Goal: Task Accomplishment & Management: Use online tool/utility

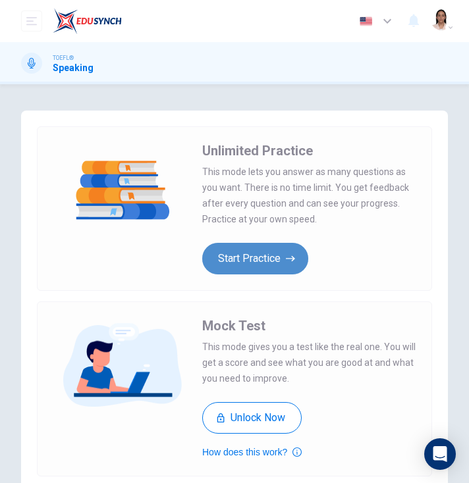
click at [238, 256] on button "Start Practice" at bounding box center [255, 259] width 106 height 32
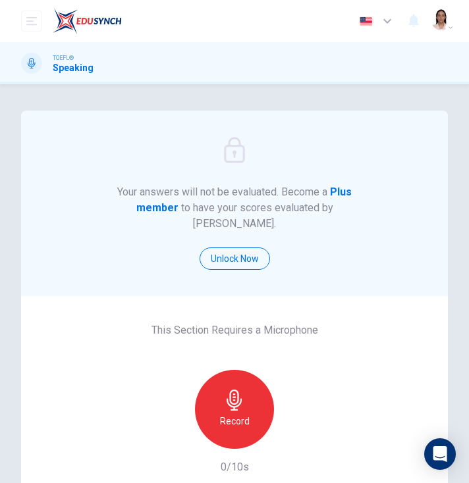
click at [236, 413] on h6 "Record" at bounding box center [235, 421] width 30 height 16
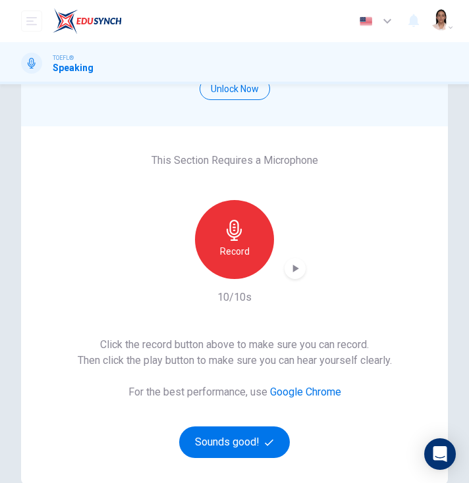
scroll to position [197, 0]
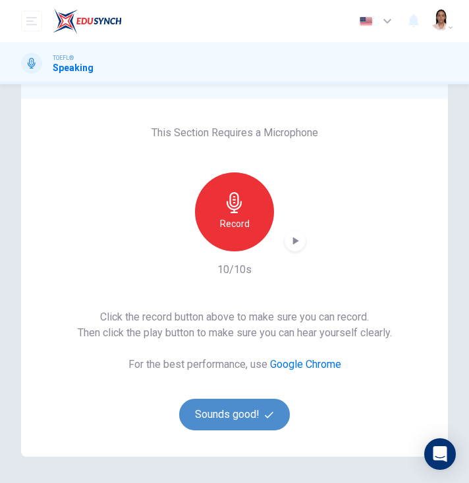
click at [243, 399] on button "Sounds good!" at bounding box center [234, 415] width 111 height 32
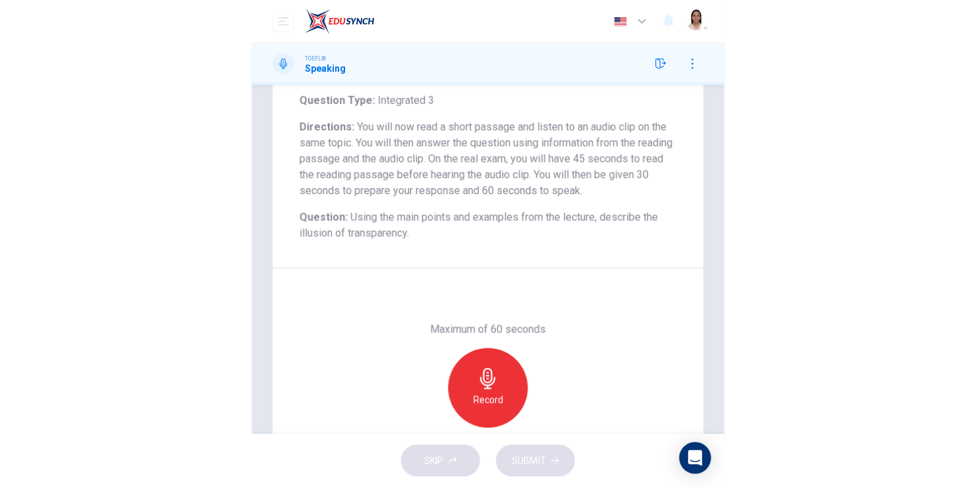
scroll to position [97, 0]
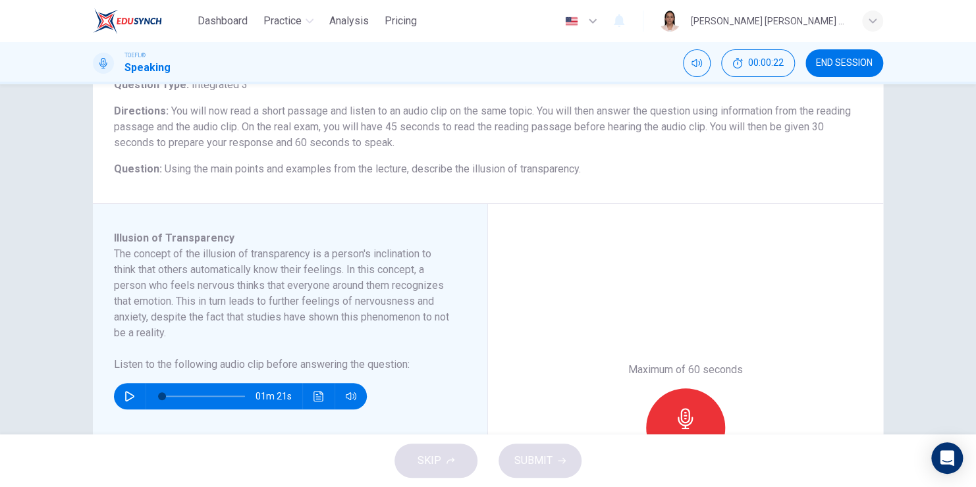
drag, startPoint x: 113, startPoint y: 250, endPoint x: 160, endPoint y: 308, distance: 74.8
click at [160, 308] on h6 "The concept of the illusion of transparency is a person's inclination to think …" at bounding box center [282, 293] width 336 height 95
click at [127, 392] on icon "button" at bounding box center [129, 396] width 11 height 11
click at [309, 390] on button "Click to see the audio transcription" at bounding box center [318, 396] width 21 height 26
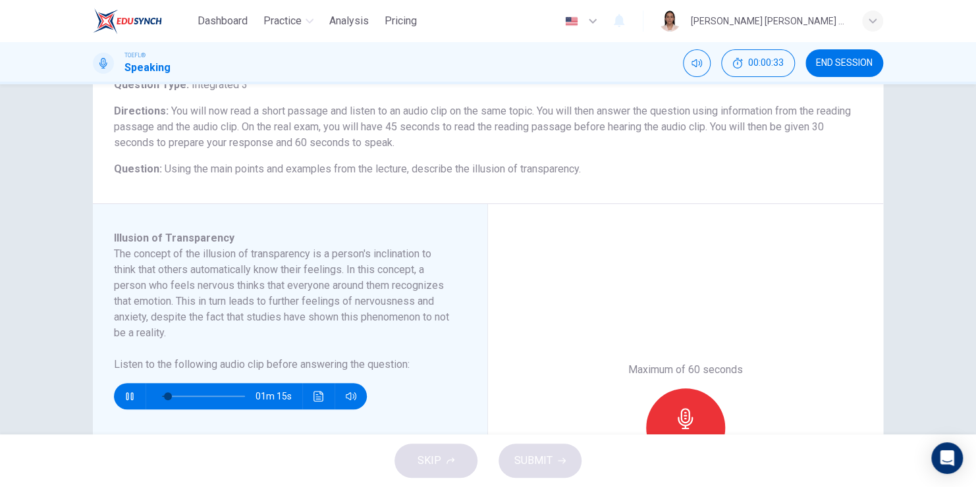
type input "0"
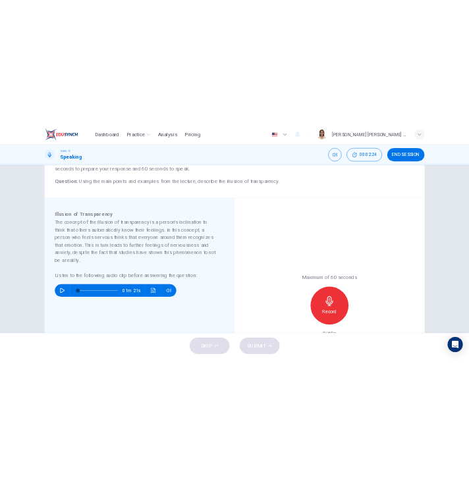
scroll to position [228, 0]
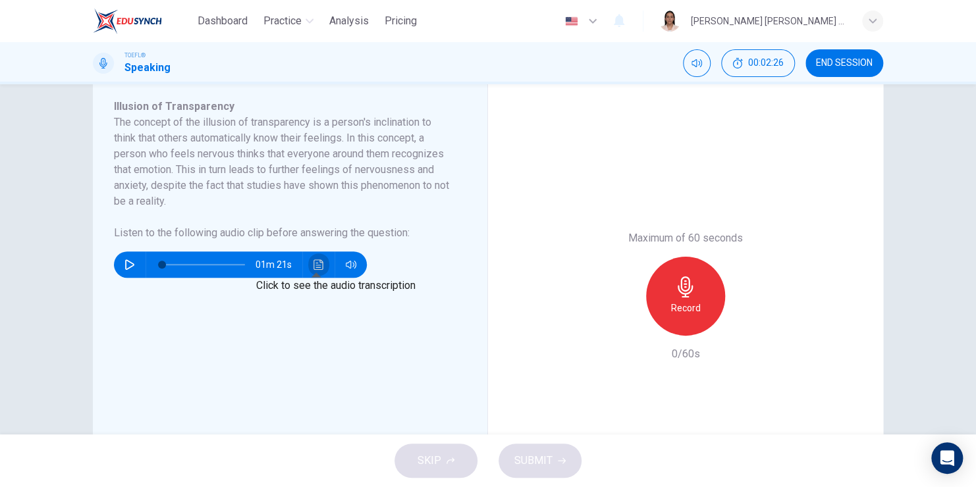
click at [313, 263] on icon "Click to see the audio transcription" at bounding box center [318, 264] width 11 height 11
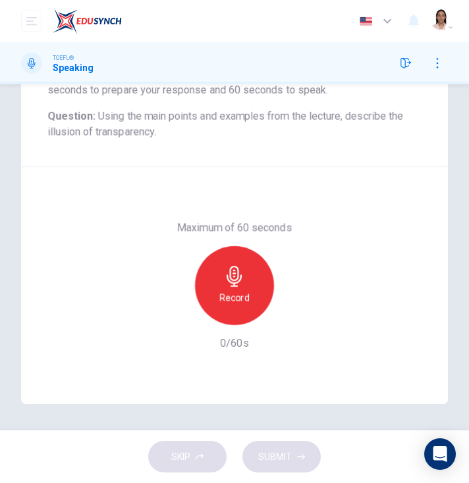
click at [240, 280] on icon "button" at bounding box center [234, 276] width 21 height 21
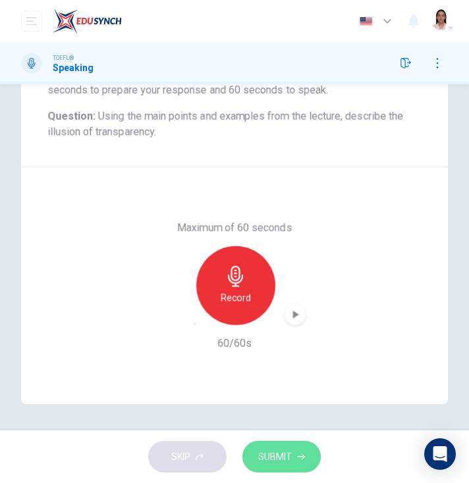
click at [282, 457] on span "SUBMIT" at bounding box center [275, 457] width 34 height 16
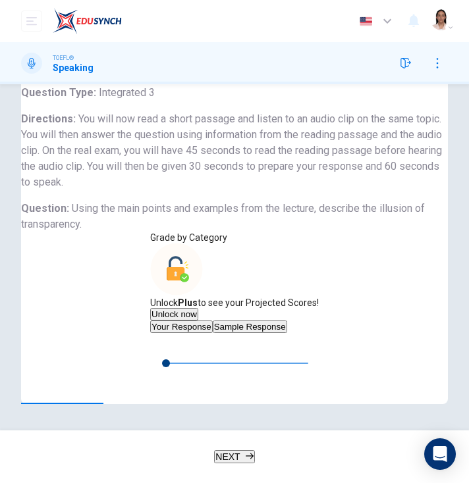
scroll to position [273, 0]
click at [213, 321] on button "Sample Response" at bounding box center [250, 327] width 74 height 13
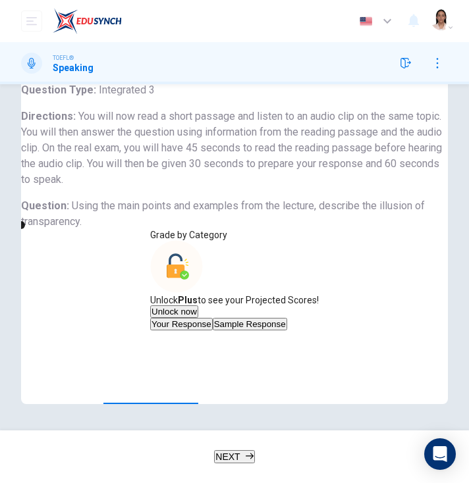
click at [166, 367] on icon "Click to see the audio transcription" at bounding box center [160, 372] width 11 height 11
drag, startPoint x: 234, startPoint y: 450, endPoint x: 228, endPoint y: 439, distance: 12.1
click at [234, 452] on span "NEXT" at bounding box center [227, 457] width 24 height 11
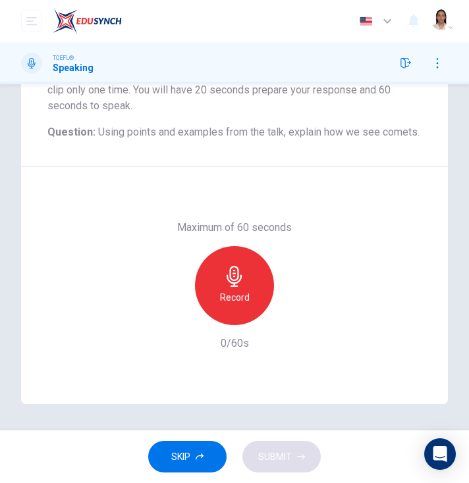
scroll to position [213, 0]
click at [212, 285] on div "Record" at bounding box center [234, 285] width 79 height 79
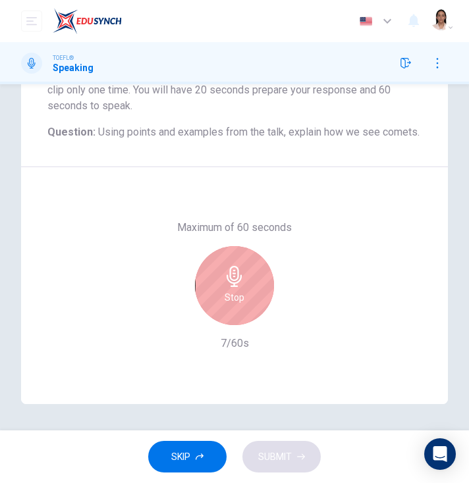
click at [229, 277] on icon "button" at bounding box center [234, 276] width 21 height 21
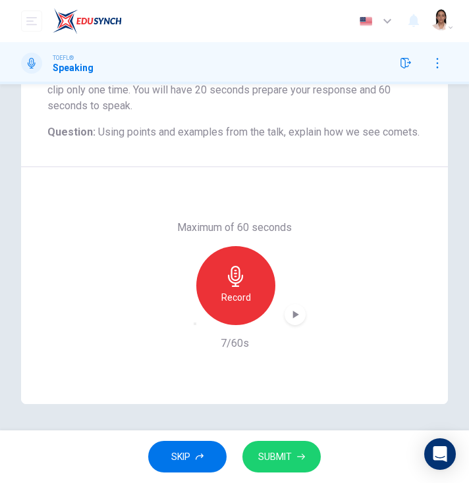
click at [278, 454] on span "SUBMIT" at bounding box center [275, 457] width 34 height 16
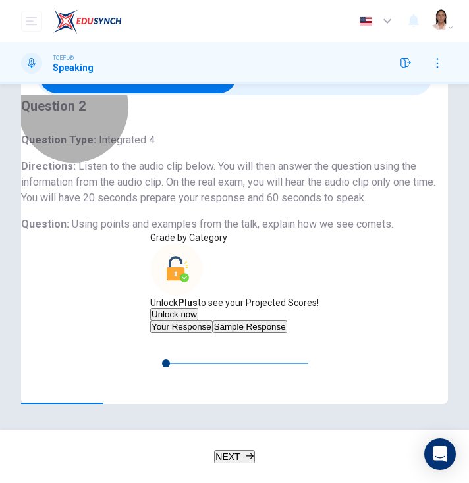
click at [213, 333] on button "Sample Response" at bounding box center [250, 327] width 74 height 13
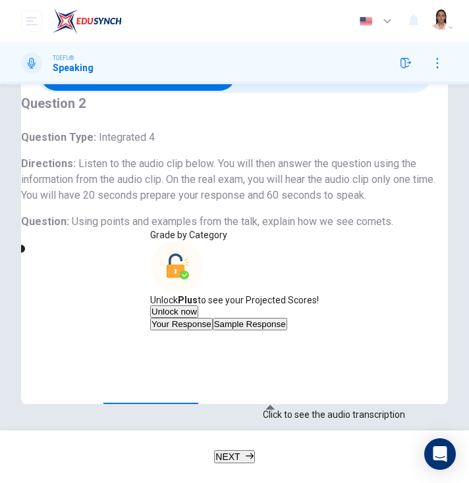
click at [165, 378] on icon "Click to see the audio transcription" at bounding box center [160, 372] width 10 height 11
